Goal: Task Accomplishment & Management: Use online tool/utility

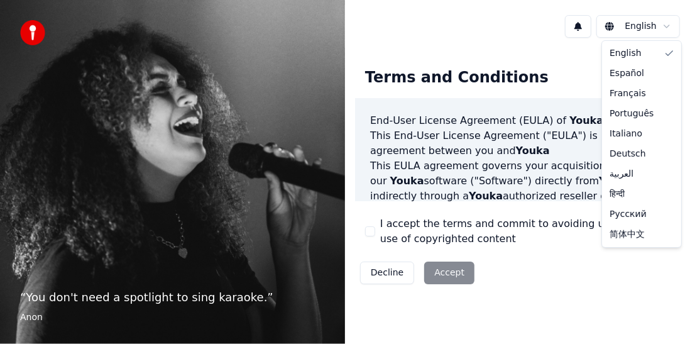
click at [657, 28] on html "“ You don't need a spotlight to sing karaoke. ” Anon English Terms and Conditio…" at bounding box center [345, 172] width 690 height 344
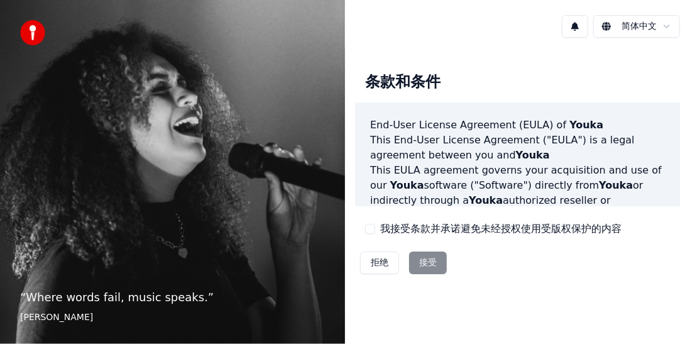
click at [426, 256] on div "拒绝 接受" at bounding box center [403, 262] width 97 height 33
click at [426, 263] on div "拒绝 接受" at bounding box center [403, 262] width 97 height 33
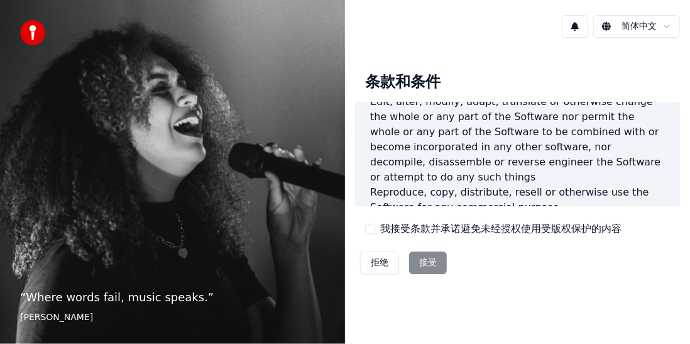
scroll to position [1058, 0]
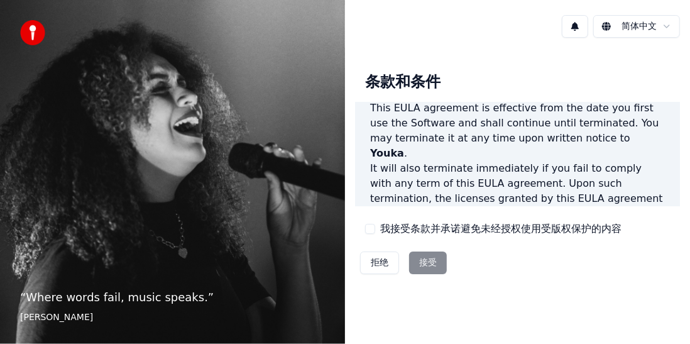
click at [434, 263] on div "拒绝 接受" at bounding box center [403, 262] width 97 height 33
click at [366, 229] on button "我接受条款并承诺避免未经授权使用受版权保护的内容" at bounding box center [370, 229] width 10 height 10
click at [422, 260] on button "接受" at bounding box center [428, 262] width 38 height 23
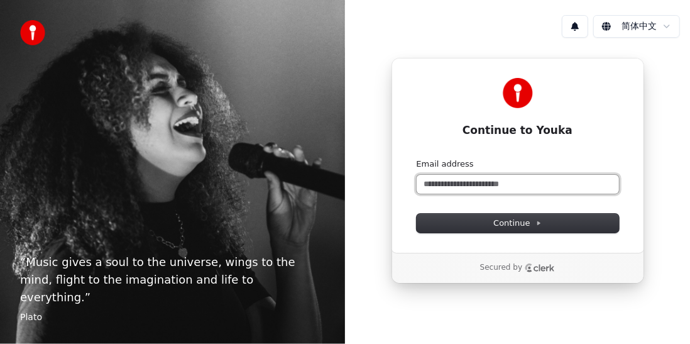
click at [506, 187] on input "Email address" at bounding box center [518, 184] width 202 height 19
click at [488, 187] on input "Email address" at bounding box center [518, 184] width 202 height 19
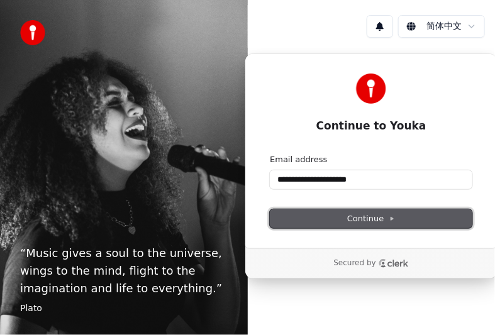
click at [298, 214] on button "Continue" at bounding box center [371, 218] width 202 height 19
type input "**********"
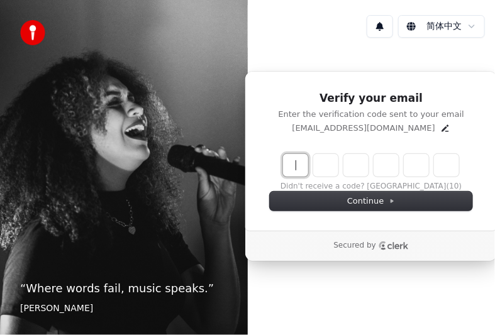
click at [292, 164] on input "Enter verification code" at bounding box center [383, 165] width 201 height 23
type input "******"
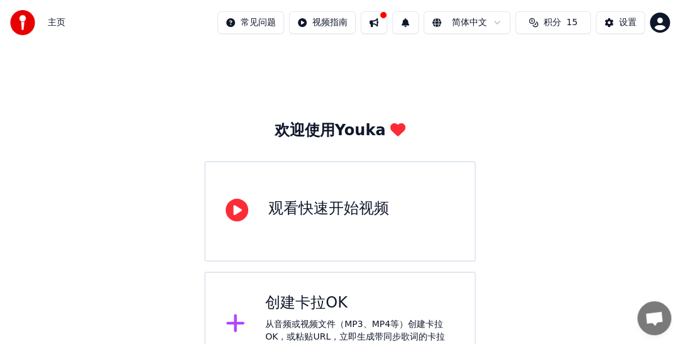
scroll to position [33, 0]
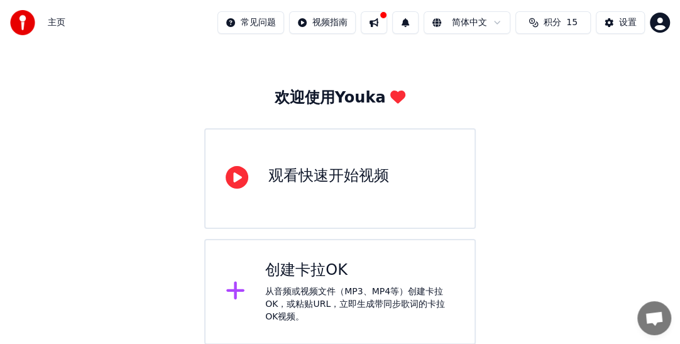
click at [49, 26] on span "主页" at bounding box center [57, 22] width 18 height 13
click at [25, 21] on img at bounding box center [22, 22] width 25 height 25
click at [314, 287] on div "从音频或视频文件（MP3、MP4等）创建卡拉OK，或粘贴URL，立即生成带同步歌词的卡拉OK视频。" at bounding box center [359, 304] width 189 height 38
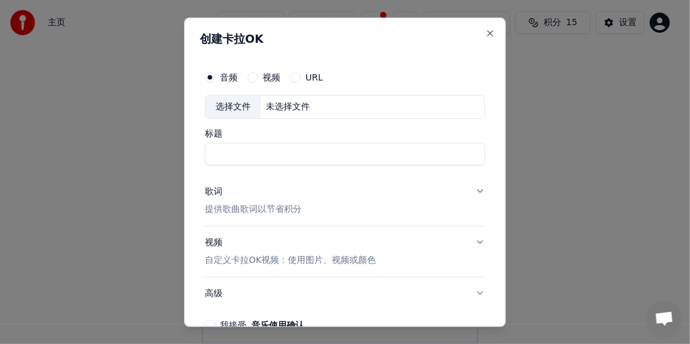
click at [487, 31] on div "创建卡拉OK 音频 视频 URL 选择文件 未选择文件 标题 歌词 提供歌曲歌词以节省积分 视频 自定义卡拉OK视频：使用图片、视频或颜色 高级 我接受 音乐…" at bounding box center [345, 171] width 322 height 309
click at [485, 33] on button "Close" at bounding box center [490, 33] width 10 height 10
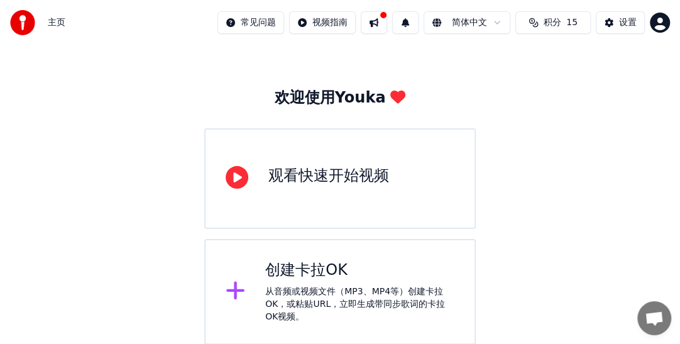
click at [323, 157] on div "观看快速开始视频" at bounding box center [340, 178] width 272 height 101
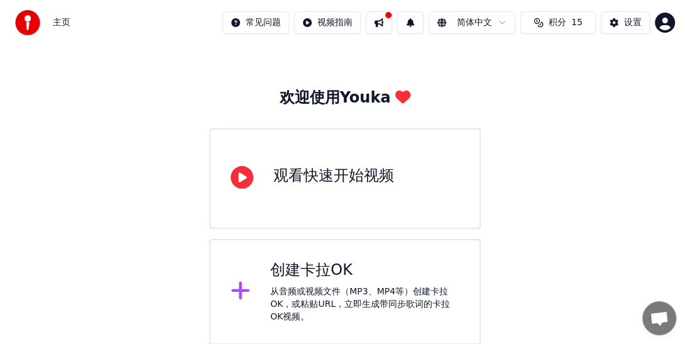
scroll to position [0, 0]
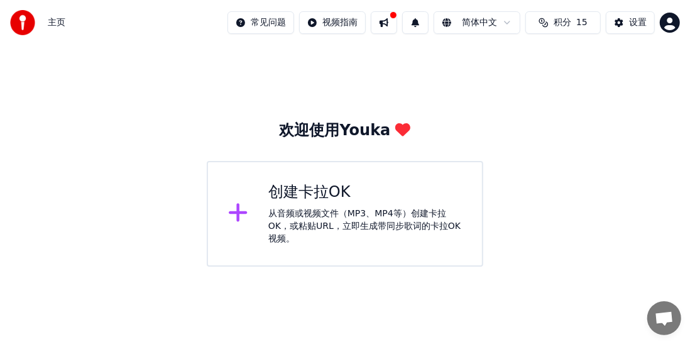
click at [255, 26] on html "主页 常见问题 视频指南 简体中文 积分 15 设置 欢迎使用Youka 创建[PERSON_NAME]OK 从音频或视频文件（MP3、MP4等）创建[PER…" at bounding box center [345, 133] width 690 height 267
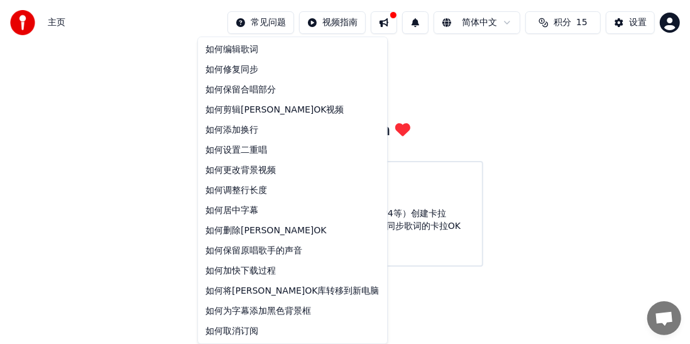
drag, startPoint x: 65, startPoint y: 34, endPoint x: 49, endPoint y: 26, distance: 18.0
click at [49, 26] on html "主页 常见问题 视频指南 简体中文 积分 15 设置 欢迎使用Youka 创建[PERSON_NAME]OK 从音频或视频文件（MP3、MP4等）创建[PER…" at bounding box center [345, 133] width 690 height 267
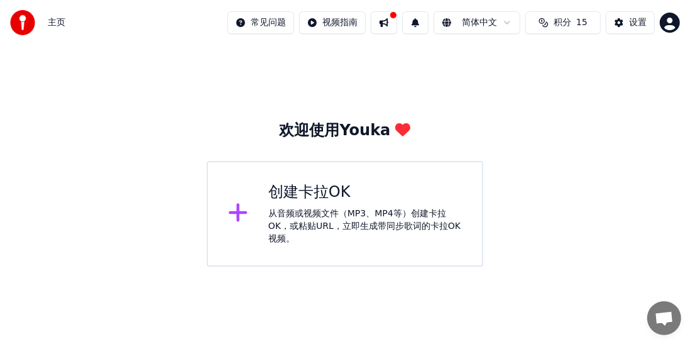
click at [49, 26] on span "主页" at bounding box center [57, 22] width 18 height 13
click at [47, 24] on div "主页" at bounding box center [37, 22] width 55 height 25
